Goal: Navigation & Orientation: Go to known website

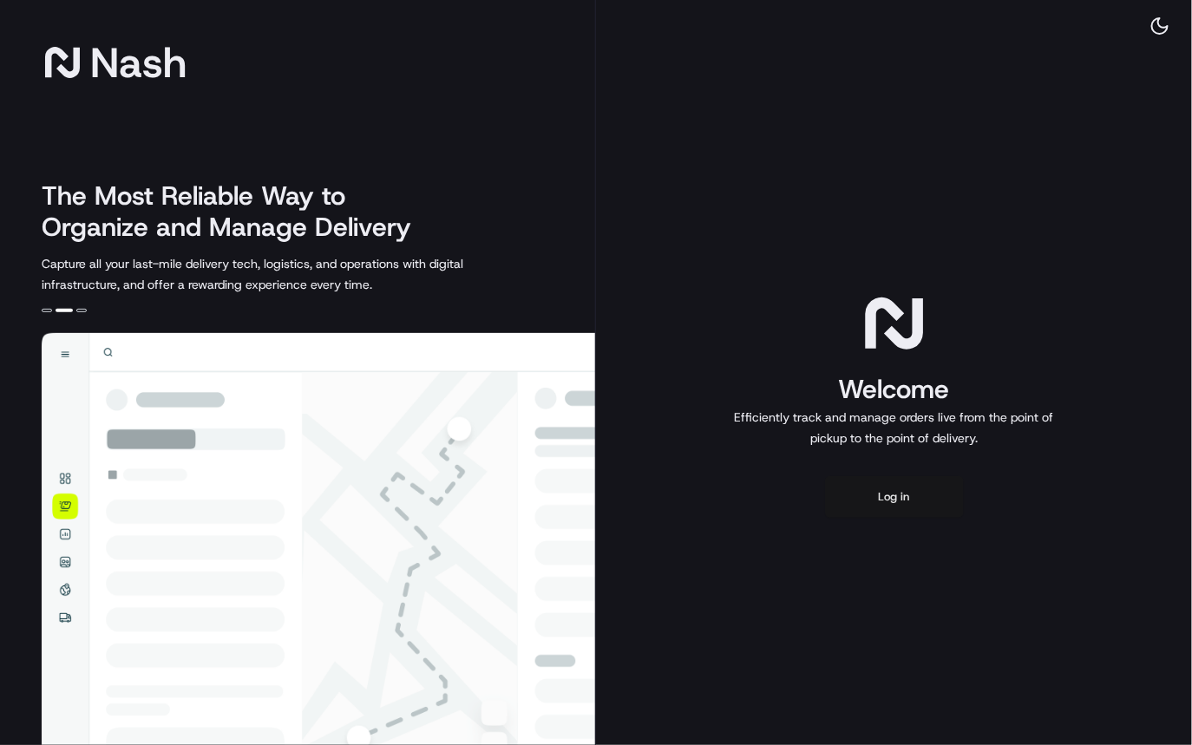
click at [887, 494] on button "Log in" at bounding box center [894, 497] width 139 height 42
